Goal: Navigation & Orientation: Find specific page/section

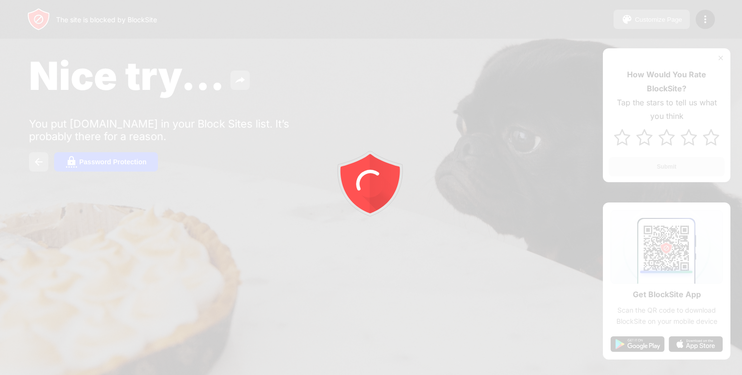
click at [367, 185] on icon "animation" at bounding box center [370, 180] width 69 height 69
click at [367, 185] on g "animation" at bounding box center [370, 181] width 69 height 70
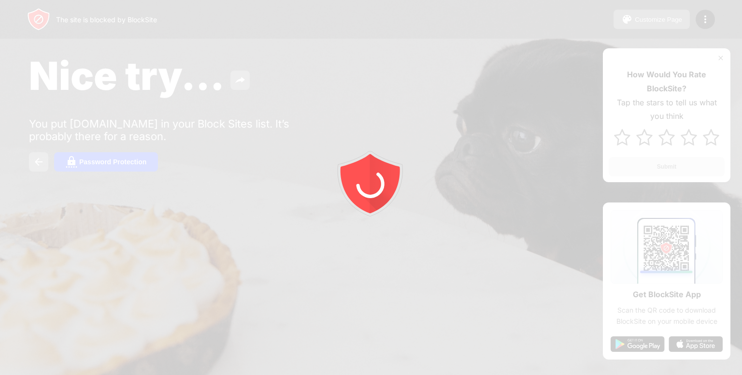
click at [367, 185] on icon "animation" at bounding box center [370, 186] width 27 height 24
click at [367, 185] on icon "animation" at bounding box center [369, 185] width 32 height 30
click at [367, 185] on icon "animation" at bounding box center [368, 185] width 33 height 32
click at [367, 185] on icon "animation" at bounding box center [368, 184] width 23 height 26
click at [367, 185] on icon "animation" at bounding box center [368, 183] width 21 height 25
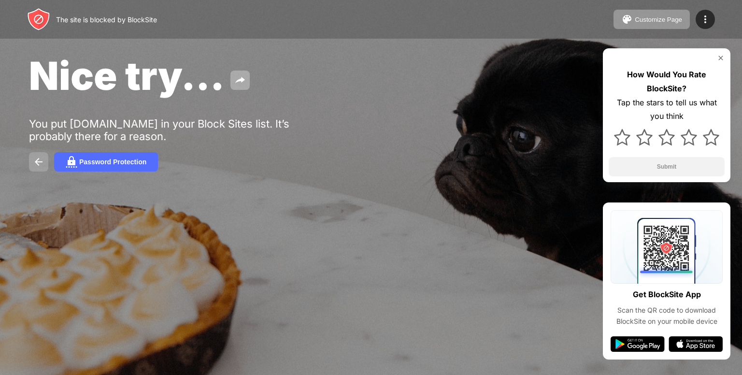
click at [44, 164] on button at bounding box center [38, 161] width 19 height 19
